Goal: Task Accomplishment & Management: Use online tool/utility

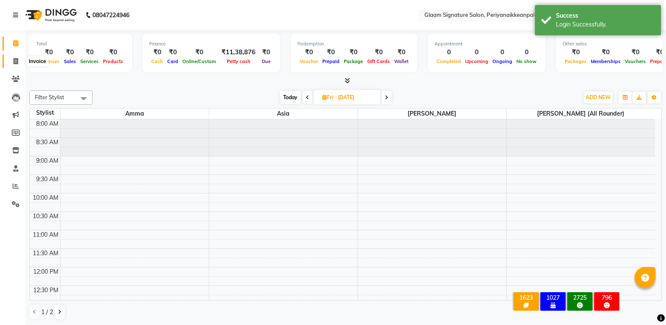
click at [16, 63] on icon at bounding box center [15, 61] width 5 height 6
select select "service"
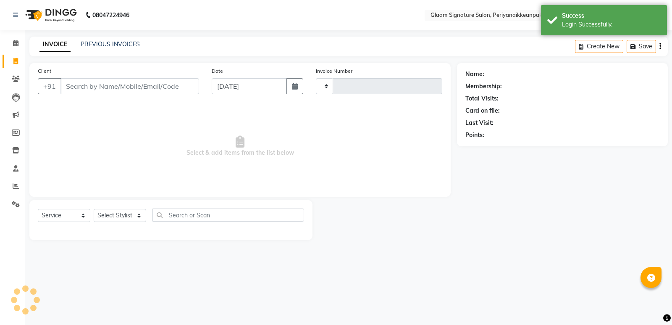
type input "0957"
select select "4039"
click at [91, 46] on link "PREVIOUS INVOICES" at bounding box center [110, 44] width 59 height 8
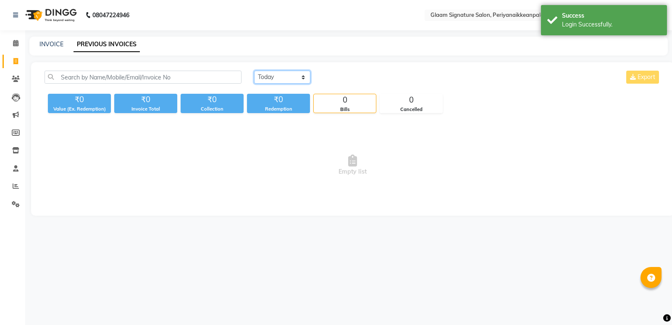
click at [291, 74] on select "[DATE] [DATE] Custom Range" at bounding box center [282, 77] width 56 height 13
select select "range"
click at [254, 71] on select "[DATE] [DATE] Custom Range" at bounding box center [282, 77] width 56 height 13
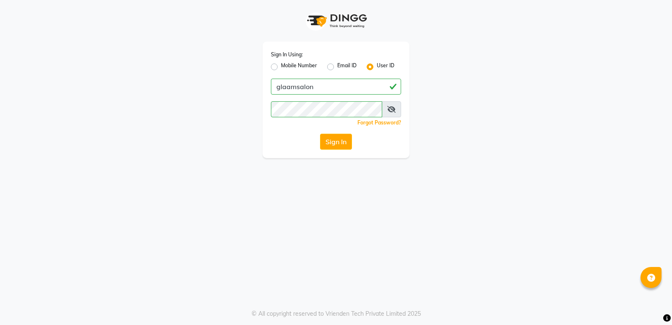
click at [341, 140] on button "Sign In" at bounding box center [336, 142] width 32 height 16
